Goal: Information Seeking & Learning: Learn about a topic

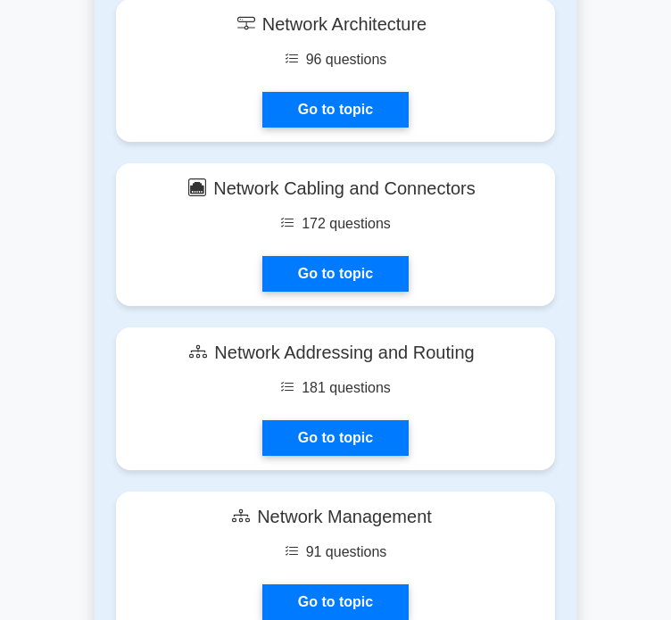
scroll to position [2814, 0]
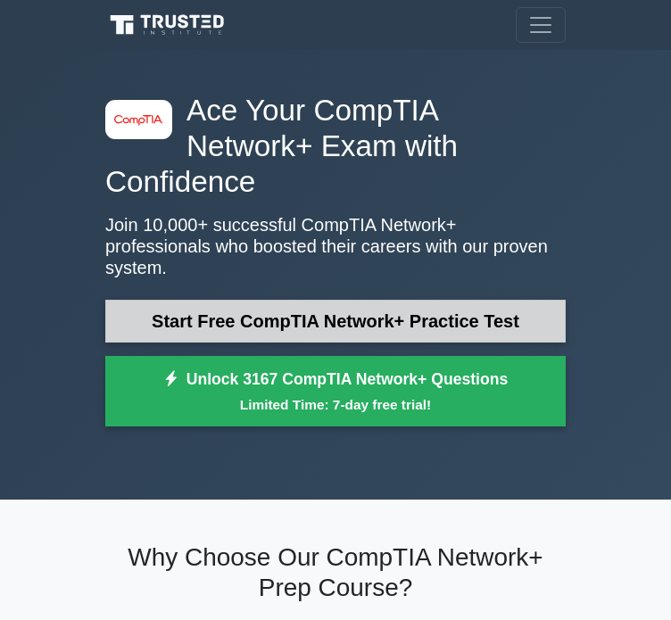
click at [322, 300] on link "Start Free CompTIA Network+ Practice Test" at bounding box center [335, 321] width 460 height 43
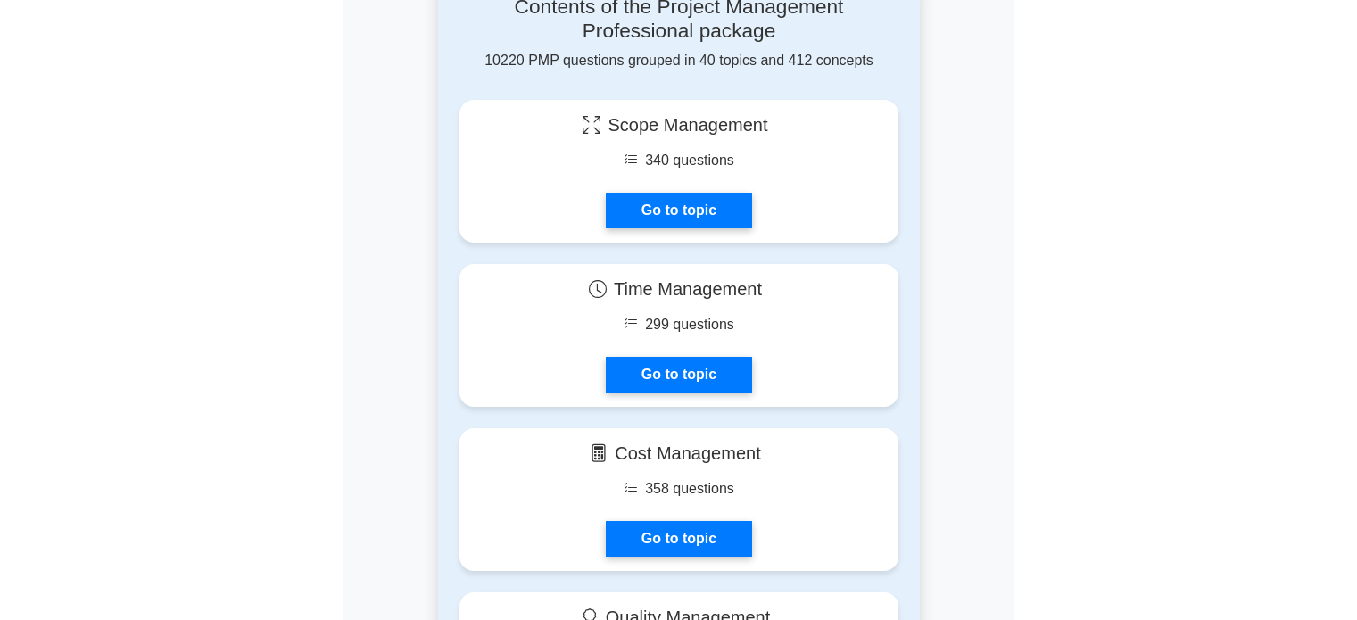
scroll to position [1368, 0]
